Goal: Transaction & Acquisition: Purchase product/service

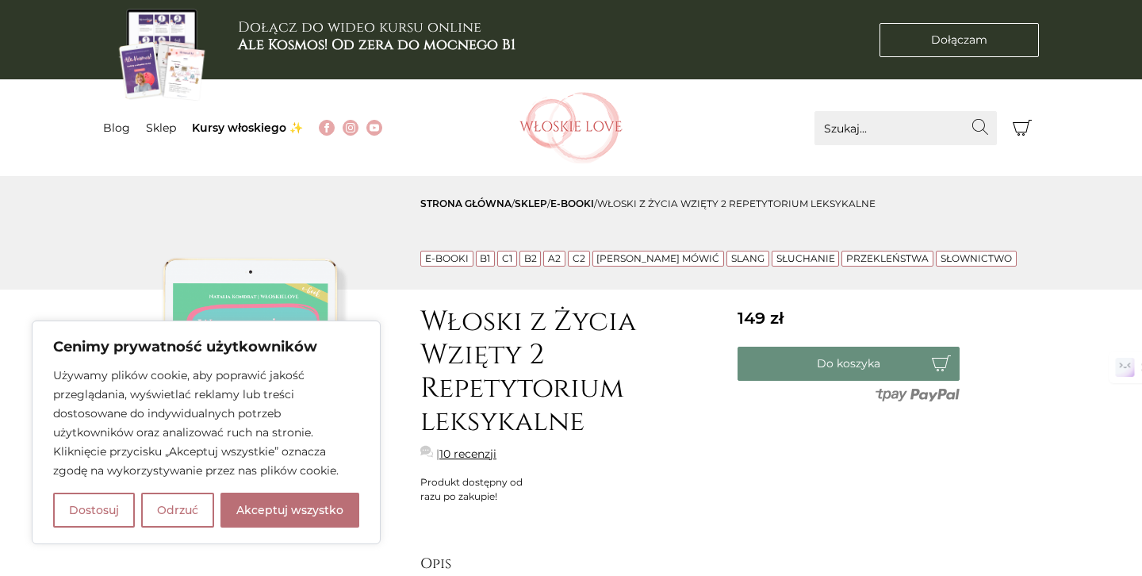
click at [313, 491] on div "Używamy plików cookie, aby poprawić jakość przeglądania, wyświetlać reklamy lub…" at bounding box center [206, 447] width 306 height 162
click at [299, 508] on button "Akceptuj wszystko" at bounding box center [289, 509] width 139 height 35
checkbox input "true"
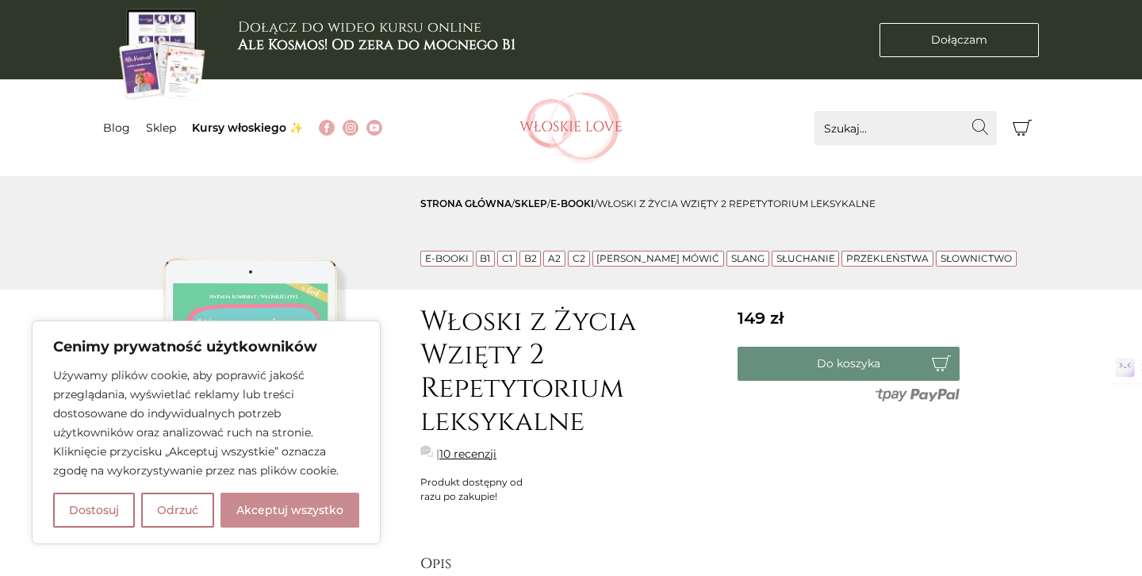
checkbox input "true"
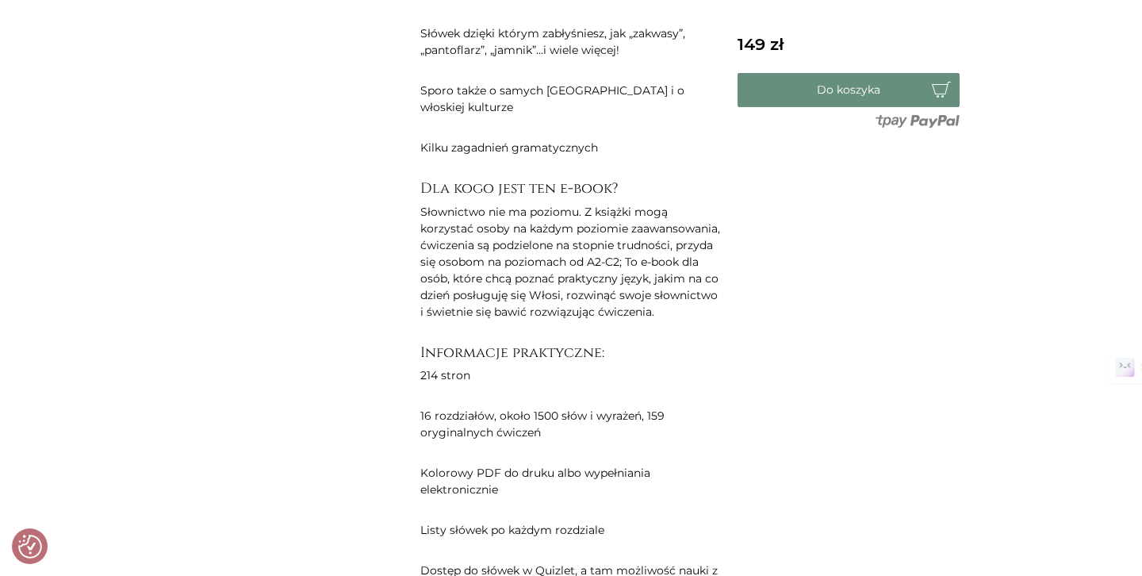
scroll to position [1642, 0]
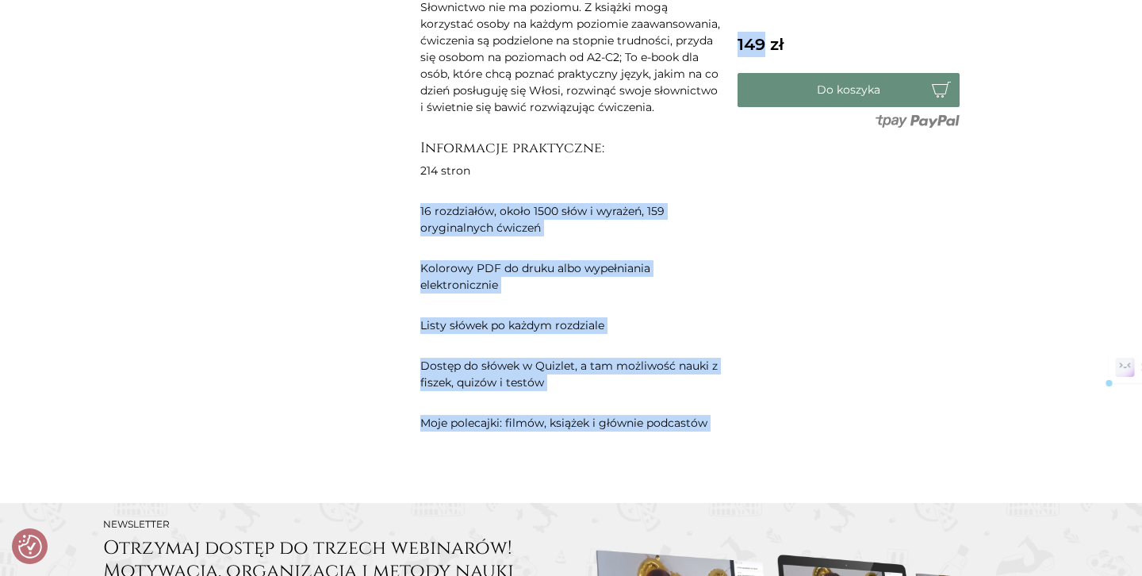
drag, startPoint x: 730, startPoint y: 376, endPoint x: 588, endPoint y: 138, distance: 277.0
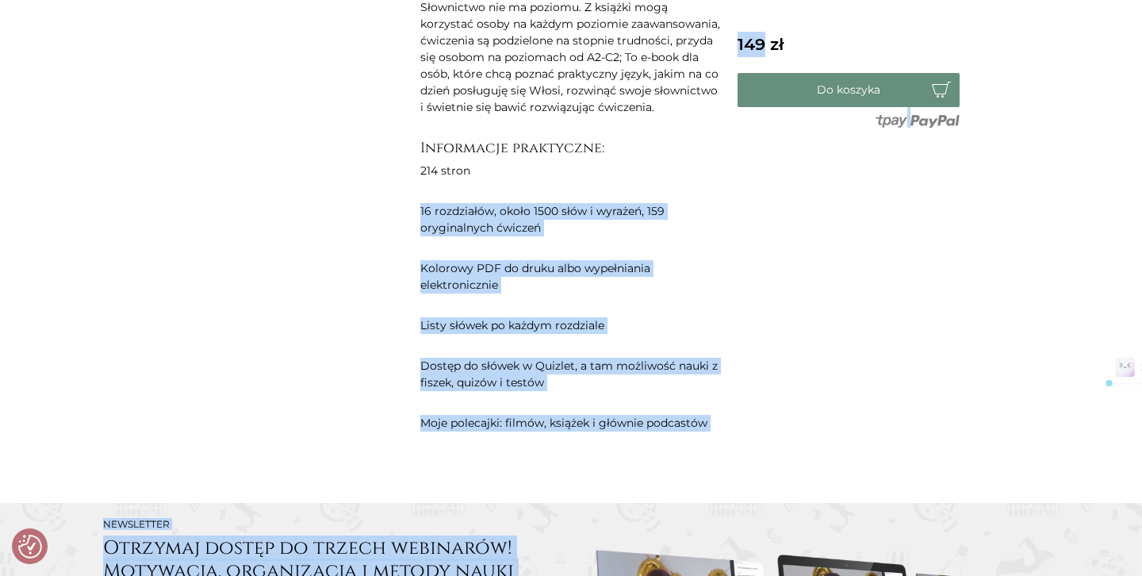
drag, startPoint x: 588, startPoint y: 138, endPoint x: 724, endPoint y: 406, distance: 300.4
click at [724, 406] on main "Strona główna / sklep / E-booki / Włoski z Życia Wzięty 2 Repetytorium leksykal…" at bounding box center [571, 442] width 1142 height 3815
drag, startPoint x: 724, startPoint y: 406, endPoint x: 584, endPoint y: 115, distance: 323.1
click at [584, 115] on main "Strona główna / sklep / E-booki / Włoski z Życia Wzięty 2 Repetytorium leksykal…" at bounding box center [571, 442] width 1142 height 3815
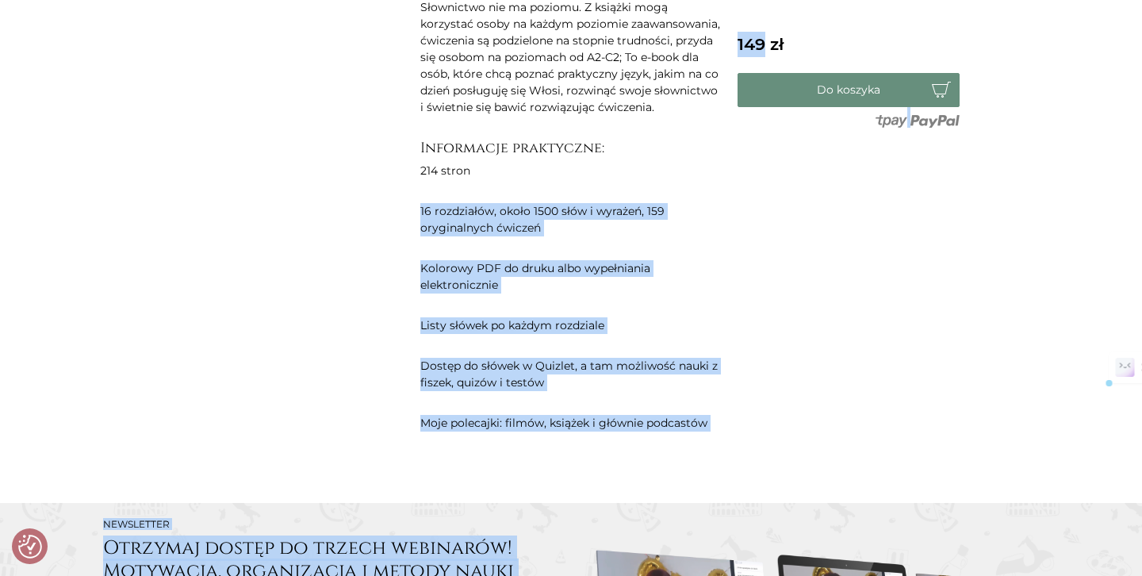
click at [584, 163] on p "214 stron" at bounding box center [570, 171] width 301 height 17
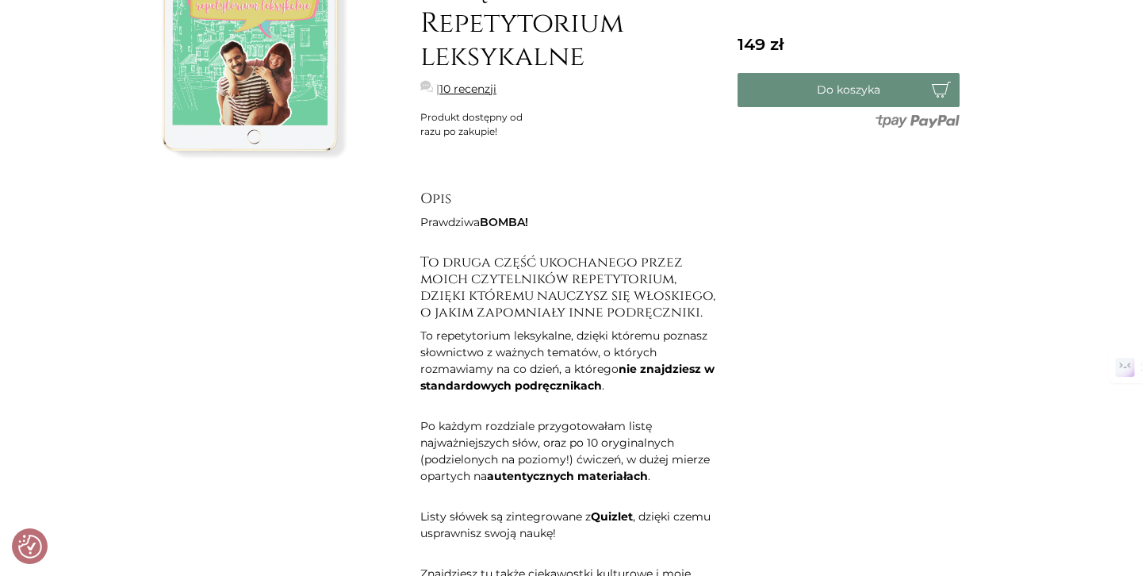
scroll to position [0, 0]
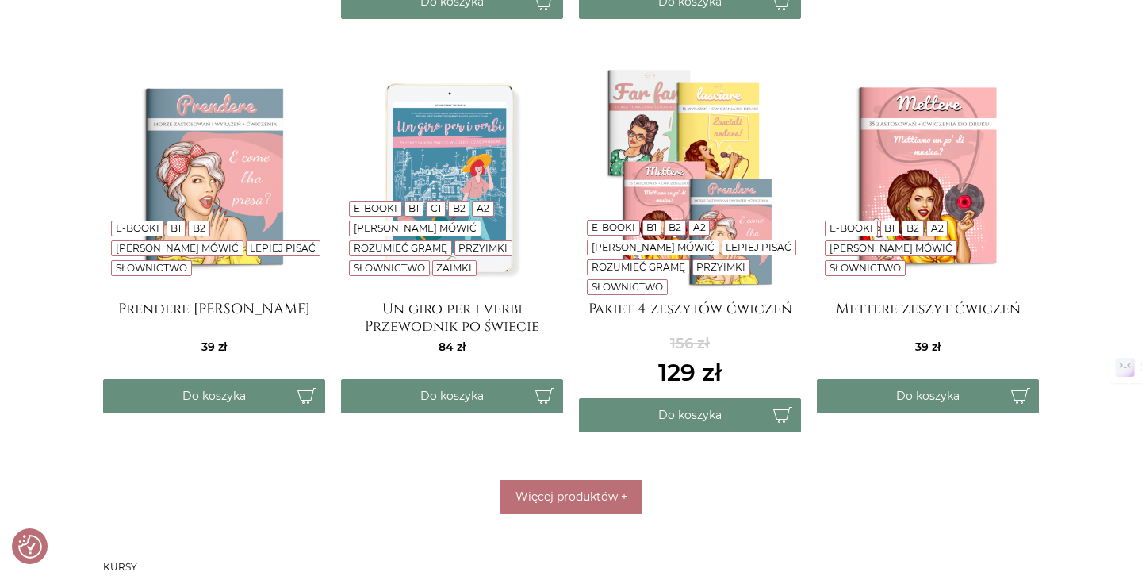
scroll to position [745, 0]
